Goal: Find specific page/section: Find specific page/section

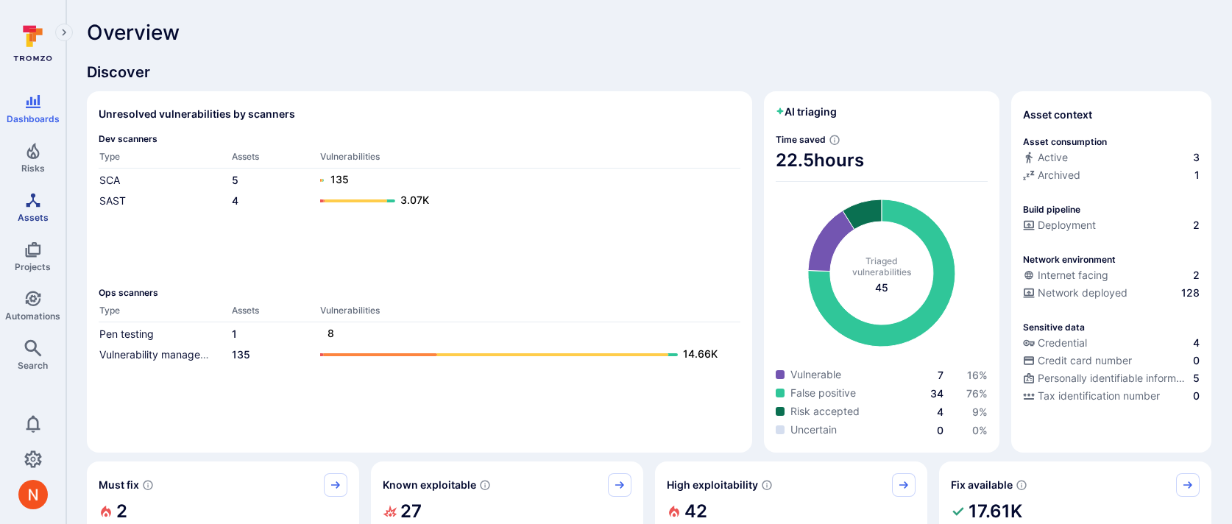
click at [39, 214] on span "Assets" at bounding box center [33, 217] width 31 height 11
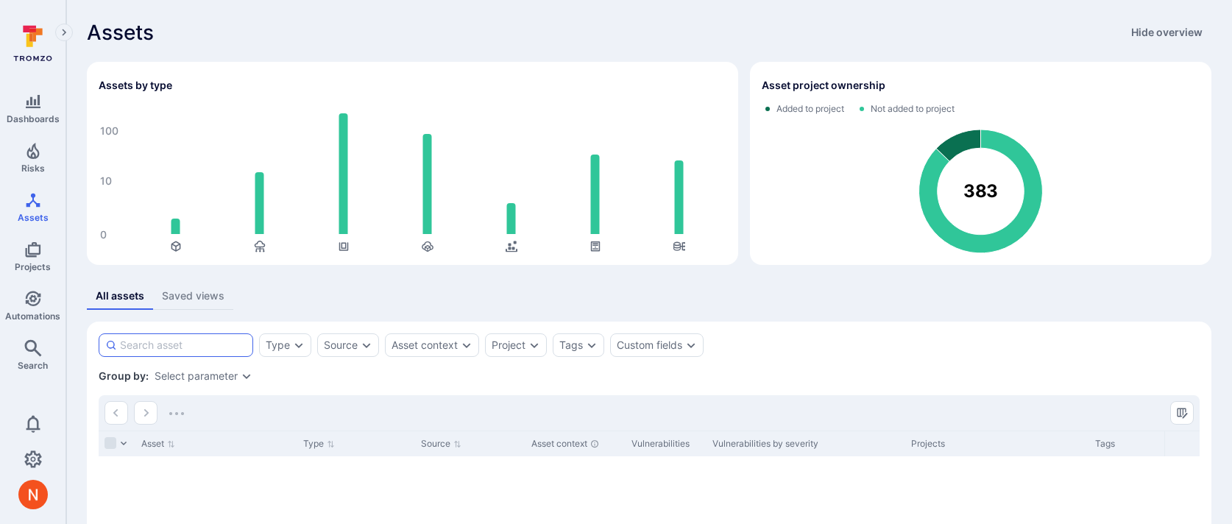
click at [224, 351] on input at bounding box center [183, 345] width 127 height 15
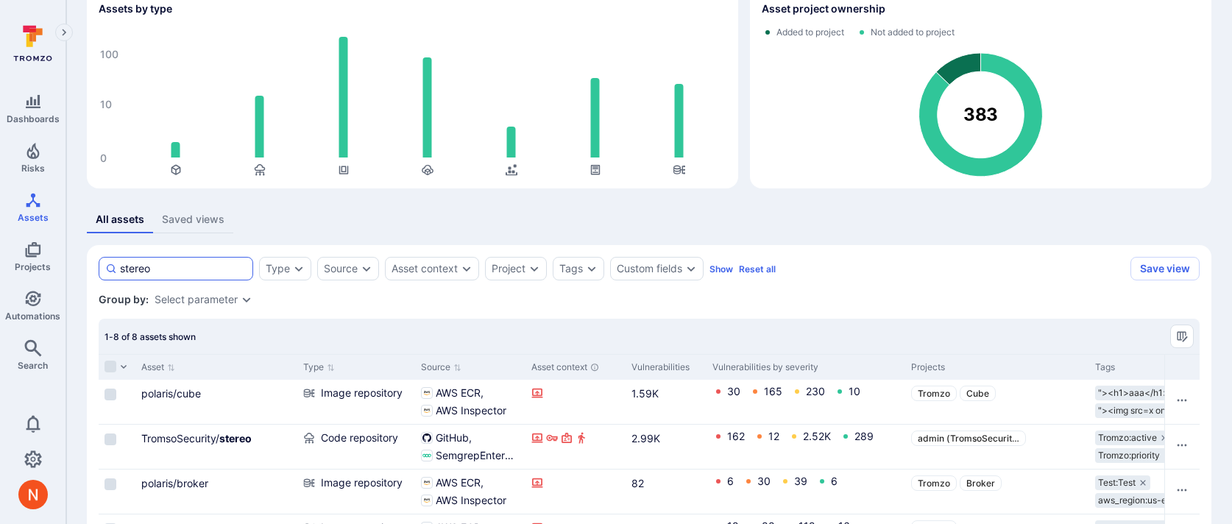
scroll to position [82, 0]
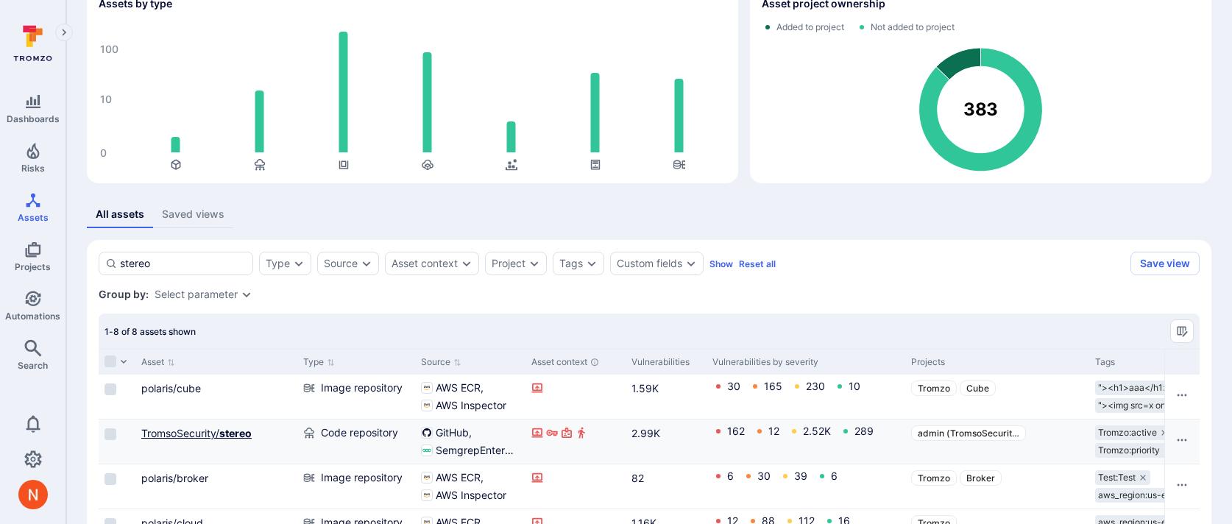
type input "stereo"
click at [214, 427] on link "TromsoSecurity/ stereo" at bounding box center [196, 433] width 110 height 13
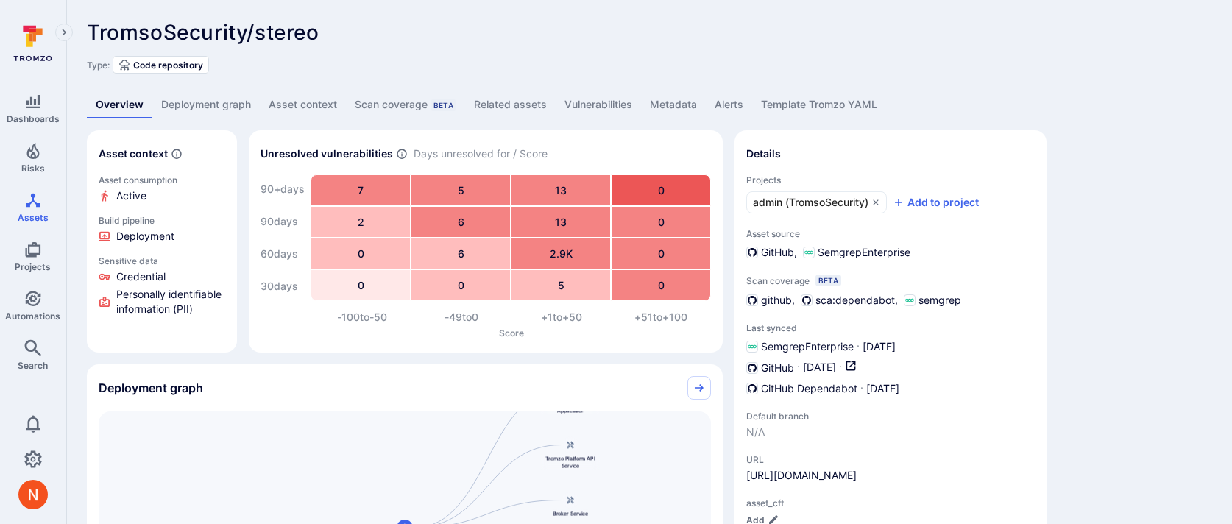
click at [197, 94] on link "Deployment graph" at bounding box center [205, 104] width 107 height 27
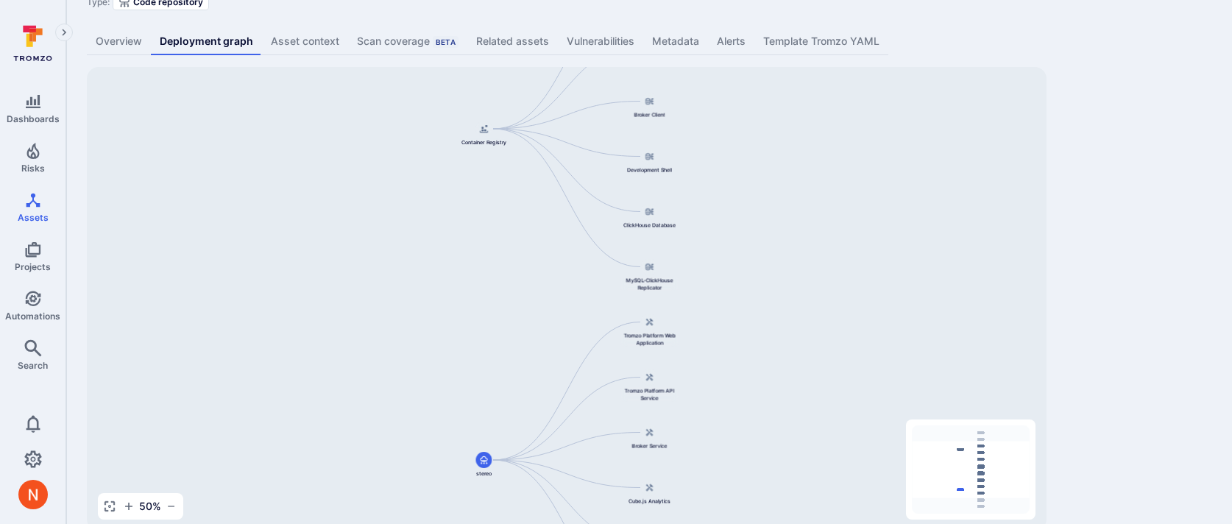
scroll to position [91, 0]
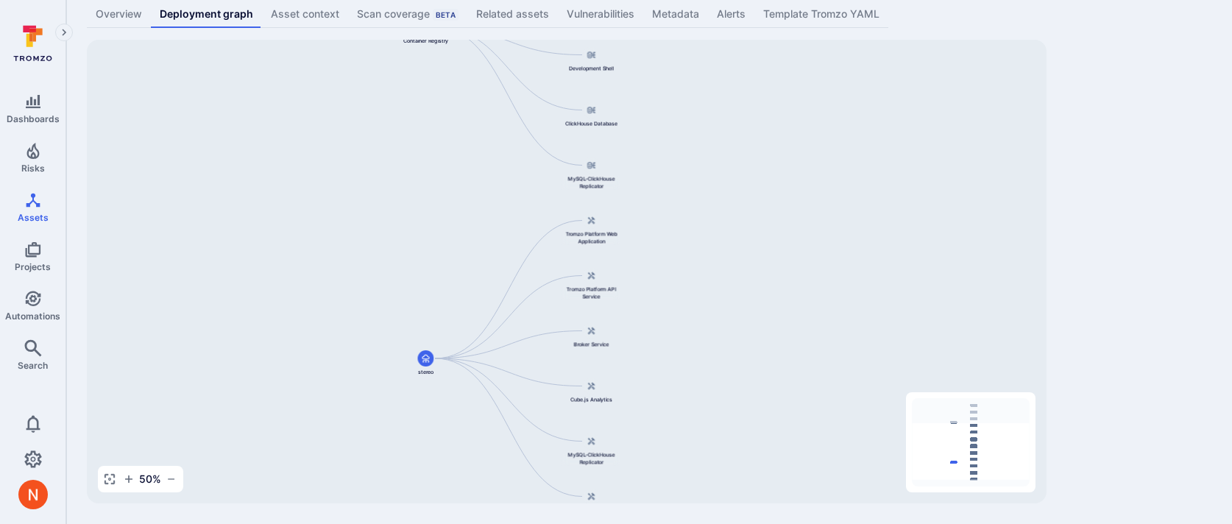
drag, startPoint x: 762, startPoint y: 307, endPoint x: 705, endPoint y: 230, distance: 96.3
click at [705, 230] on div "Cube.js Analytics Container Registry Broker Service Broker Client Development S…" at bounding box center [567, 272] width 960 height 464
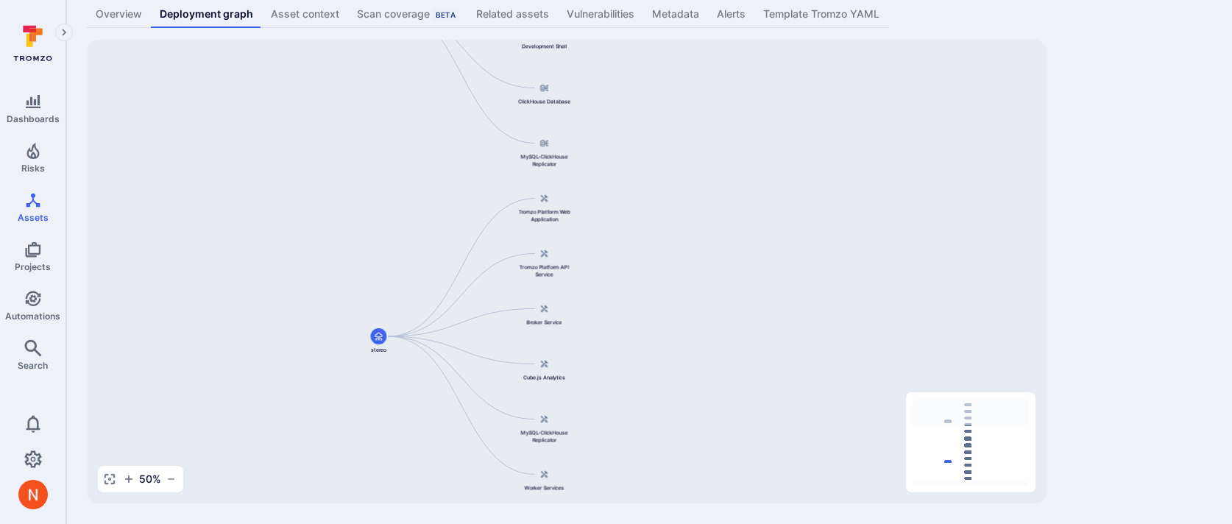
drag, startPoint x: 705, startPoint y: 230, endPoint x: 641, endPoint y: 184, distance: 78.1
click at [643, 186] on div "Cube.js Analytics Container Registry Broker Service Broker Client Development S…" at bounding box center [567, 272] width 960 height 464
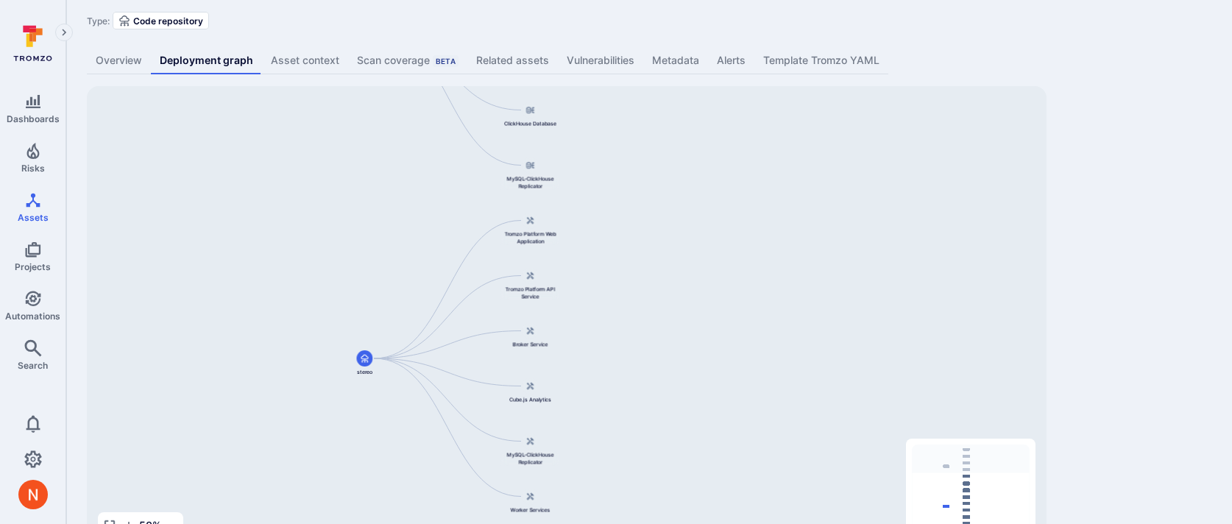
scroll to position [0, 0]
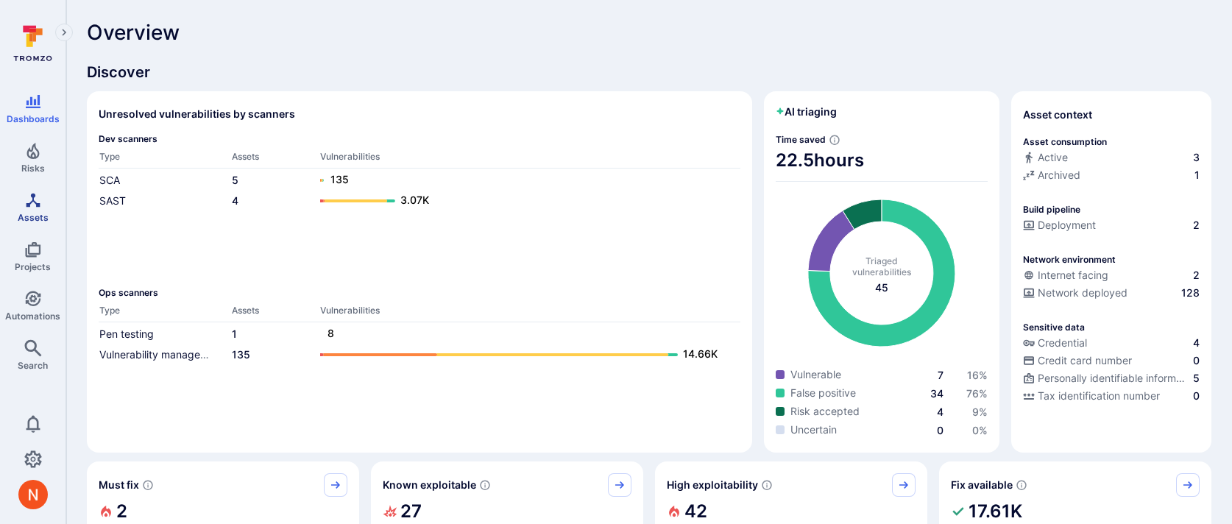
click at [35, 199] on icon "Assets" at bounding box center [33, 200] width 18 height 18
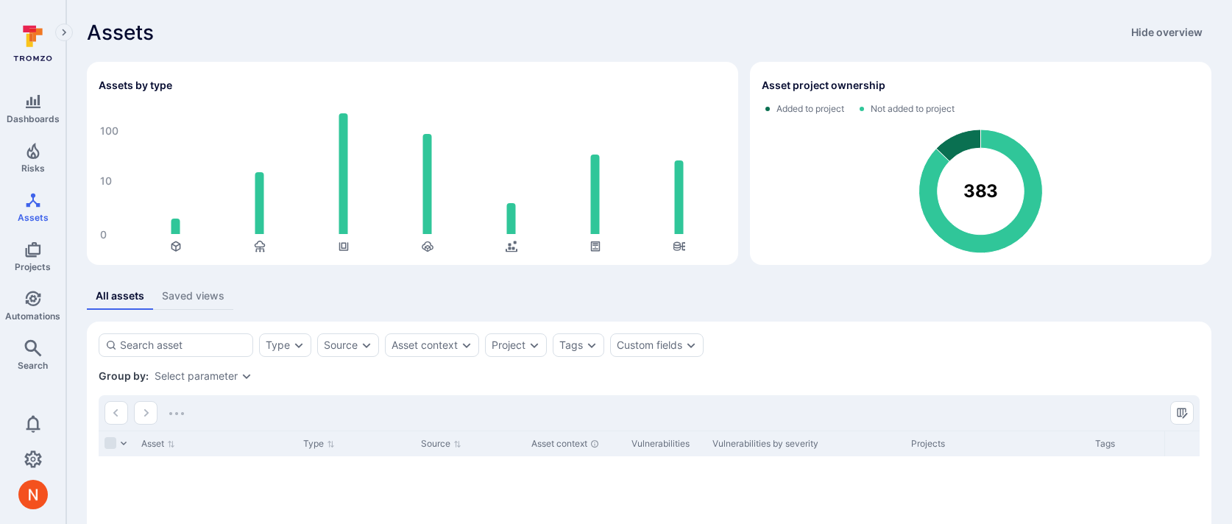
click at [314, 351] on div "Type Source Asset context Project Tags Custom fields" at bounding box center [401, 346] width 605 height 24
click at [310, 350] on div "Type" at bounding box center [285, 346] width 52 height 24
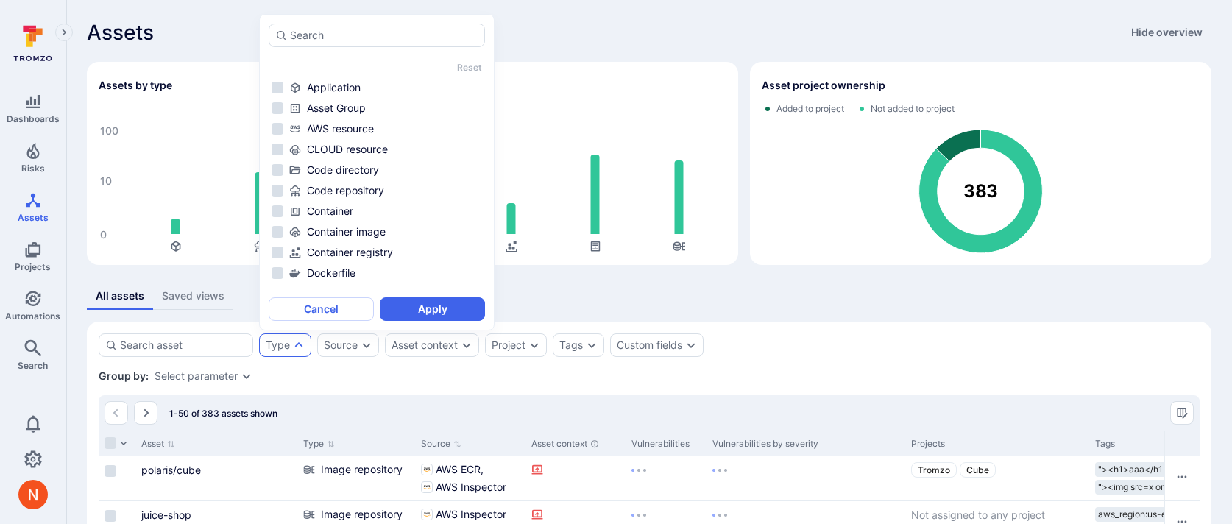
click at [303, 346] on icon "Expand dropdown" at bounding box center [299, 345] width 12 height 12
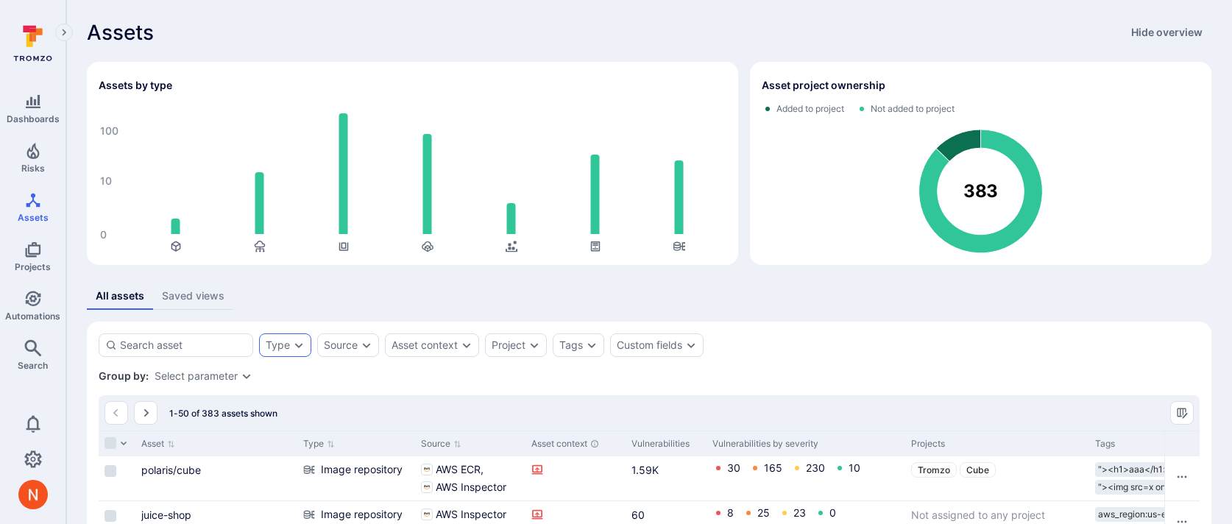
click at [283, 353] on div "Type" at bounding box center [285, 346] width 52 height 24
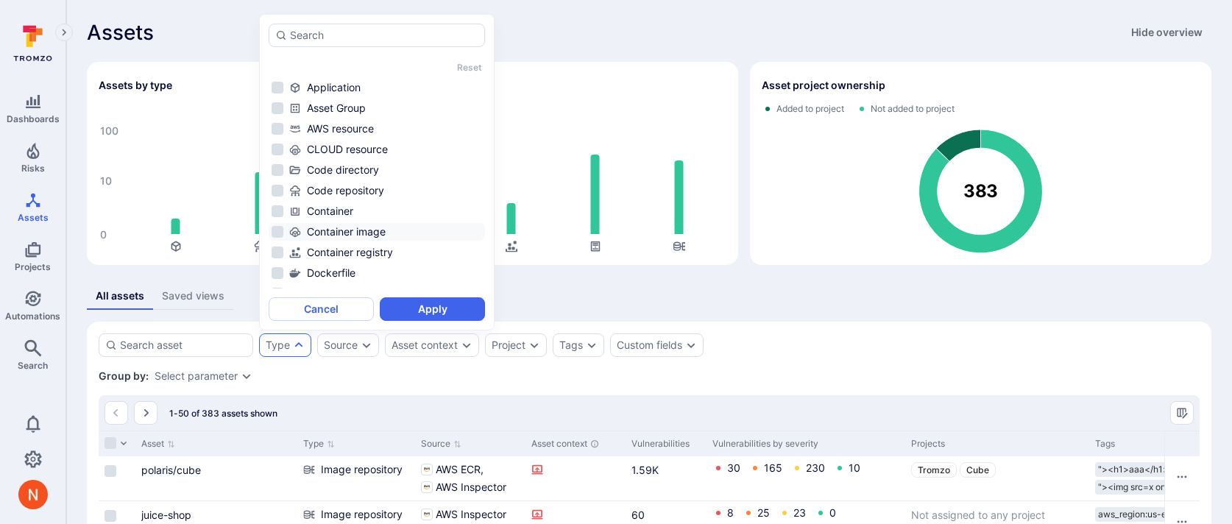
click at [344, 240] on li "Container image" at bounding box center [377, 232] width 216 height 18
click at [417, 306] on button "Apply" at bounding box center [432, 309] width 105 height 24
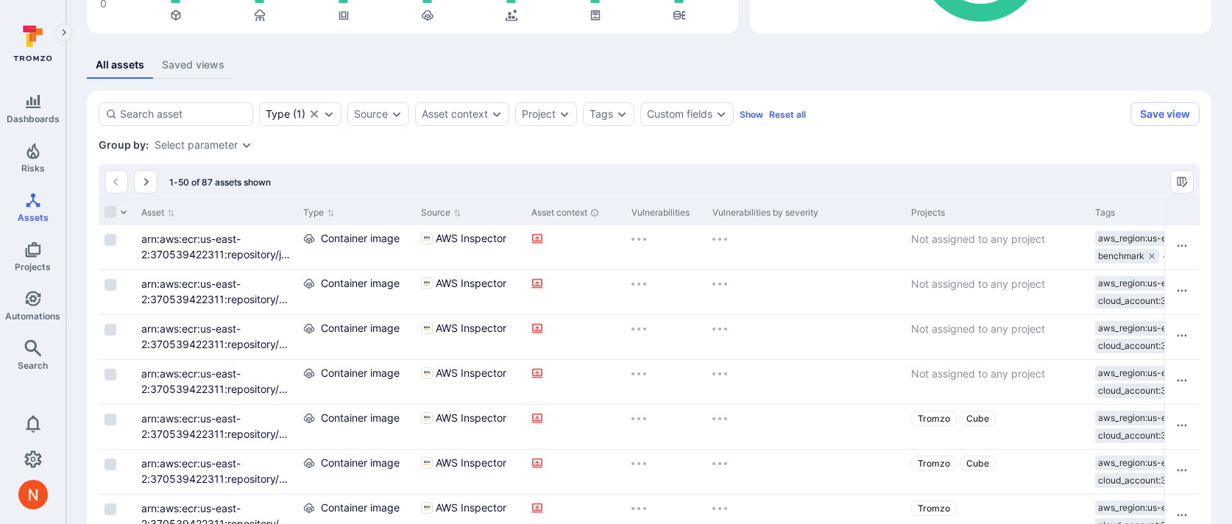
scroll to position [233, 0]
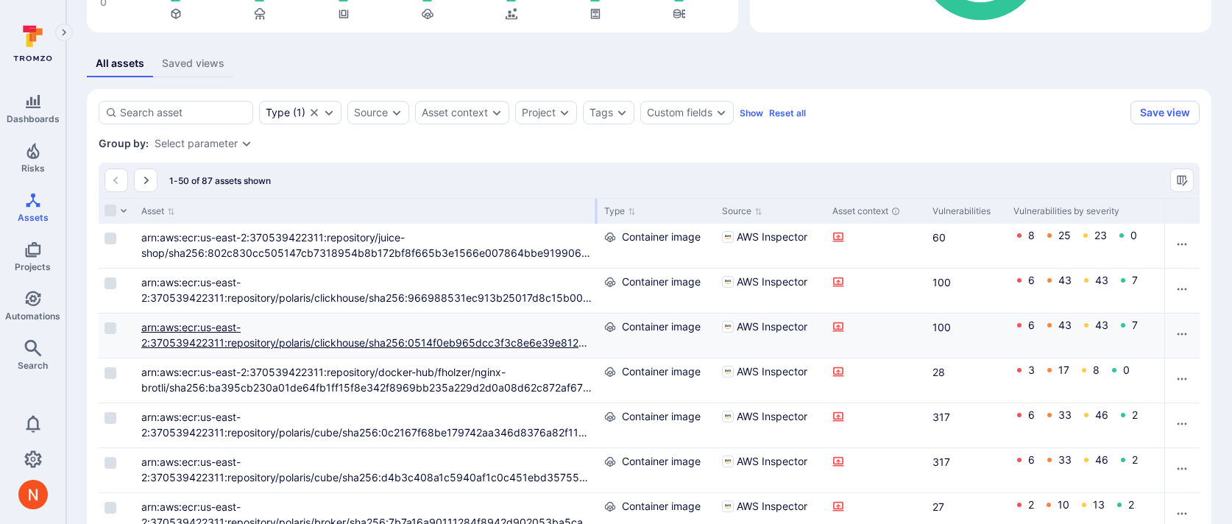
drag, startPoint x: 513, startPoint y: 230, endPoint x: 396, endPoint y: 339, distance: 159.9
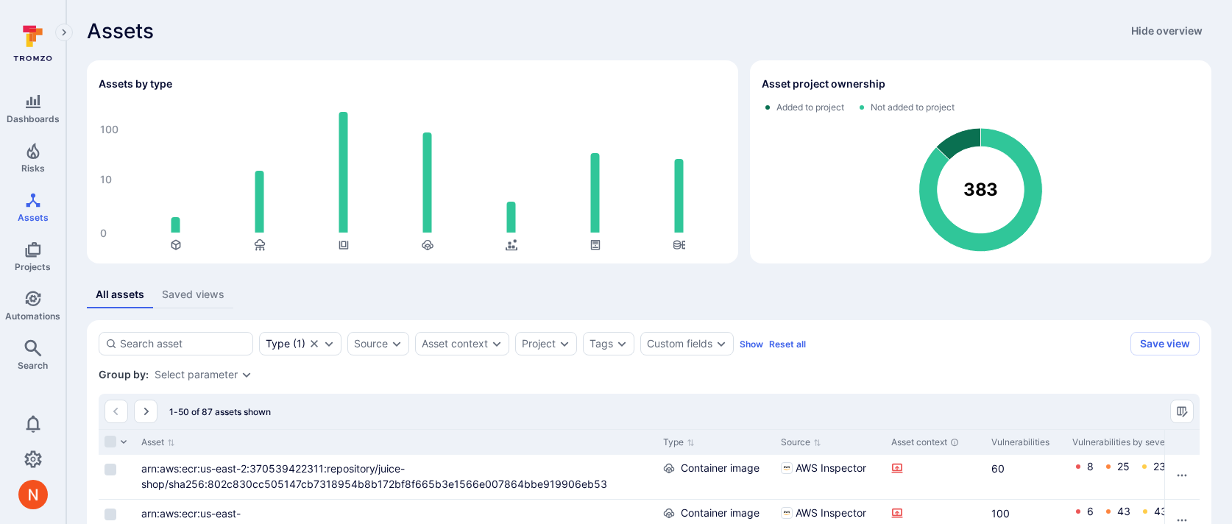
scroll to position [451, 0]
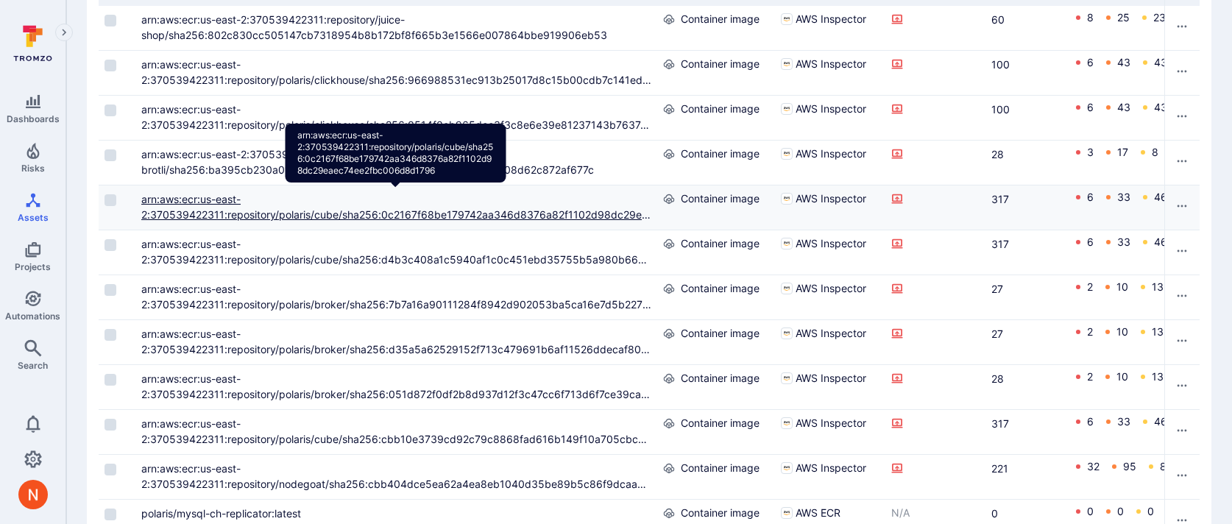
click at [416, 216] on link "arn:aws:ecr:us-east-2:370539422311:repository/polaris/cube/sha256:0c2167f68be17…" at bounding box center [395, 214] width 509 height 43
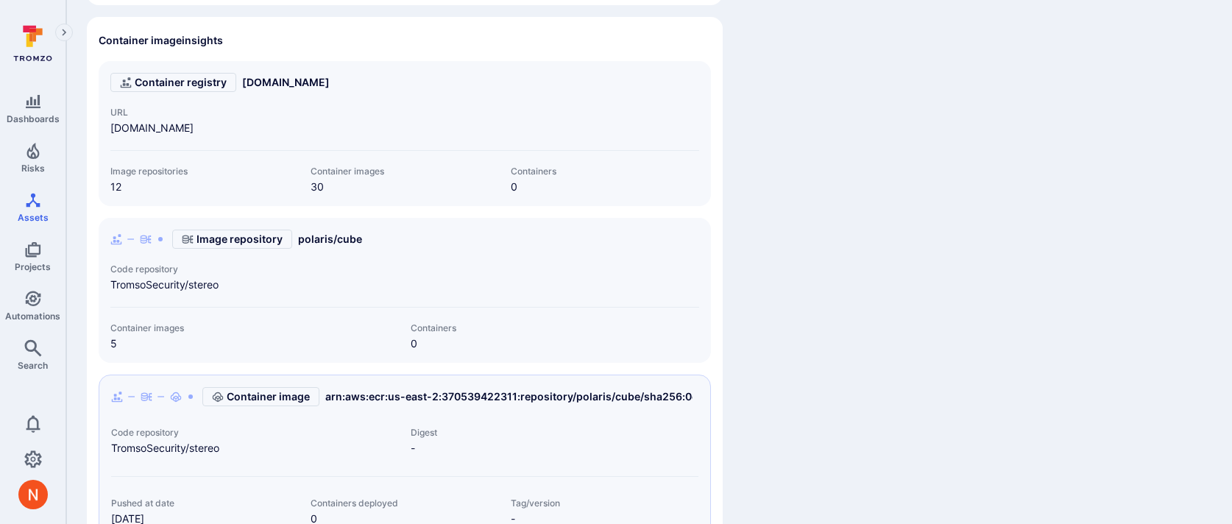
scroll to position [870, 0]
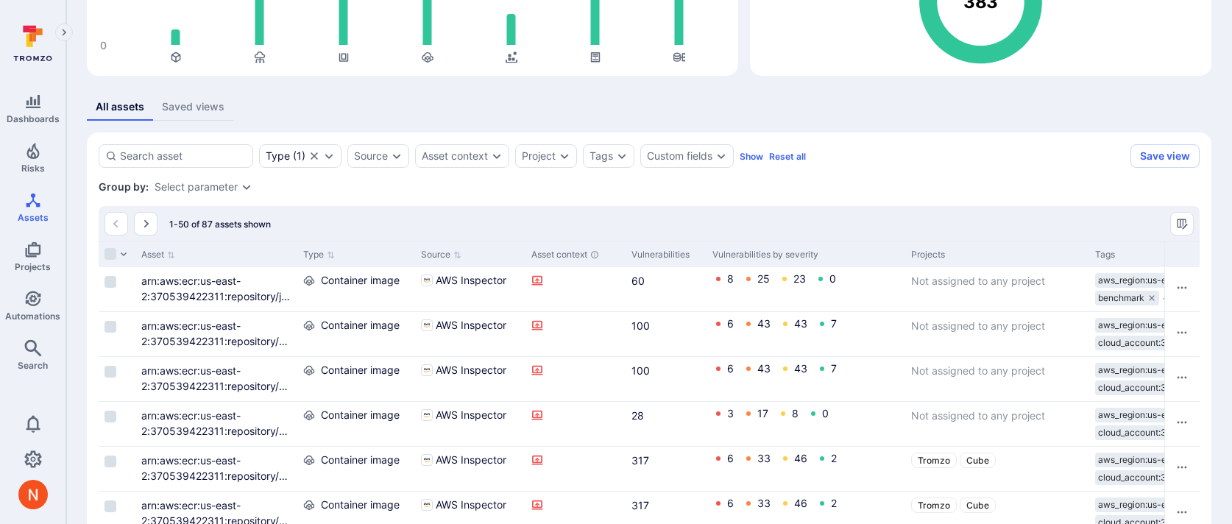
scroll to position [870, 0]
